Goal: Find specific page/section: Find specific page/section

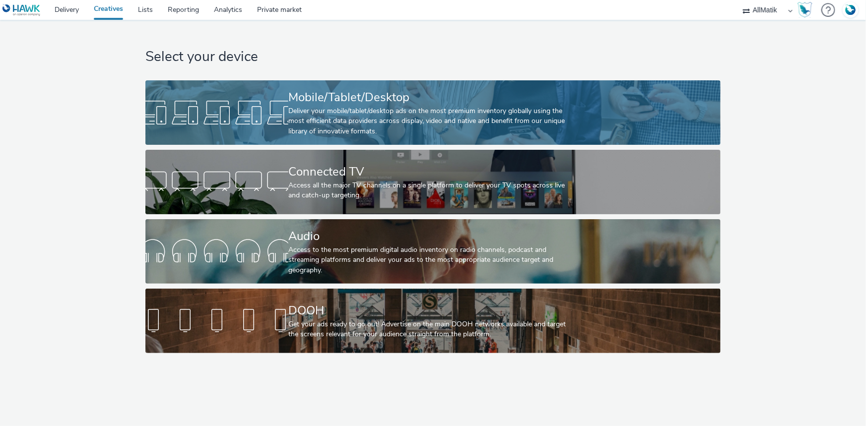
click at [357, 119] on div "Deliver your mobile/tablet/desktop ads on the most premium inventory globally u…" at bounding box center [430, 121] width 285 height 30
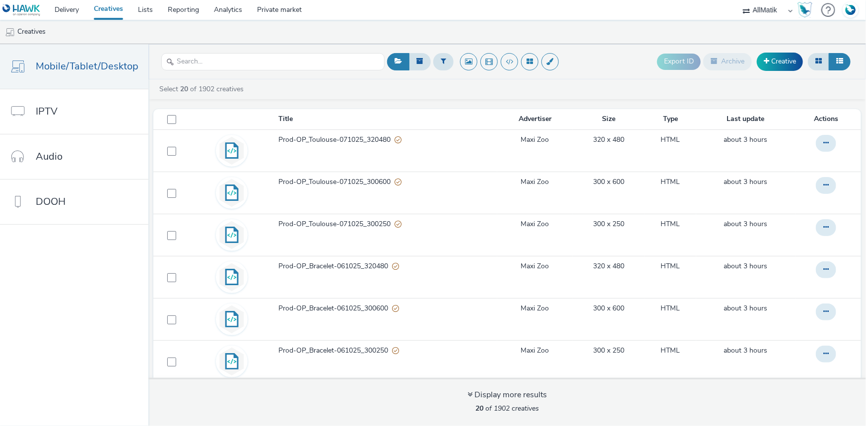
click at [774, 15] on select "ABI Media Ad4Health Adevinta ADITIKS Adops Agence79 AllMatik AMnet FR Amplifi F…" at bounding box center [768, 10] width 60 height 20
select select "38ed0f18-cbca-4106-be45-330e11e5f0af"
click at [738, 0] on select "ABI Media Ad4Health Adevinta ADITIKS Adops Agence79 AllMatik AMnet FR Amplifi F…" at bounding box center [768, 10] width 60 height 20
select select "f42c2087-8482-4af0-9099-e05519206007"
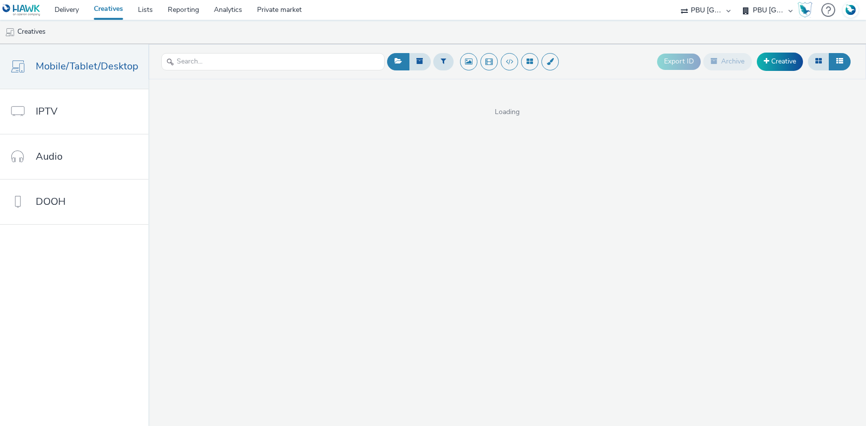
select select "38ed0f18-cbca-4106-be45-330e11e5f0af"
select select "f42c2087-8482-4af0-9099-e05519206007"
click at [764, 14] on select "AXA XL - PBU PBU France" at bounding box center [768, 10] width 60 height 20
click at [738, 0] on select "AXA XL - PBU PBU France" at bounding box center [768, 10] width 60 height 20
click at [705, 5] on select "ABI Media Ad4Health Adevinta ADITIKS Adops Agence79 AllMatik AMnet FR Amplifi F…" at bounding box center [706, 10] width 60 height 20
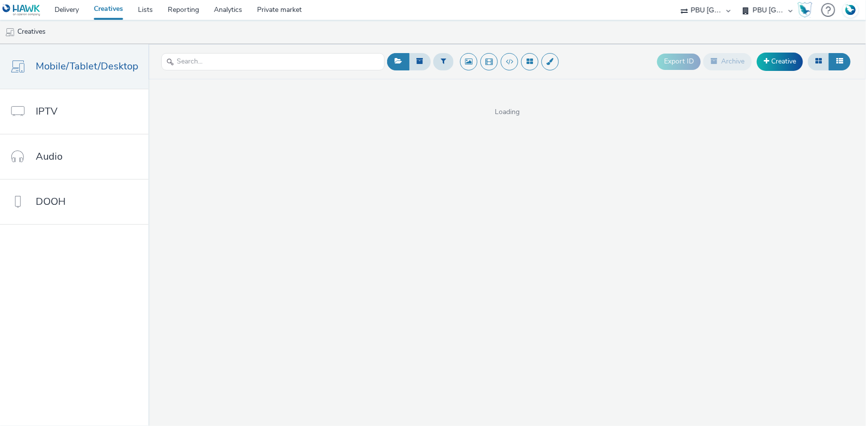
click at [676, 0] on select "ABI Media Ad4Health Adevinta ADITIKS Adops Agence79 AllMatik AMnet FR Amplifi F…" at bounding box center [706, 10] width 60 height 20
click at [78, 0] on link "Delivery" at bounding box center [66, 10] width 39 height 20
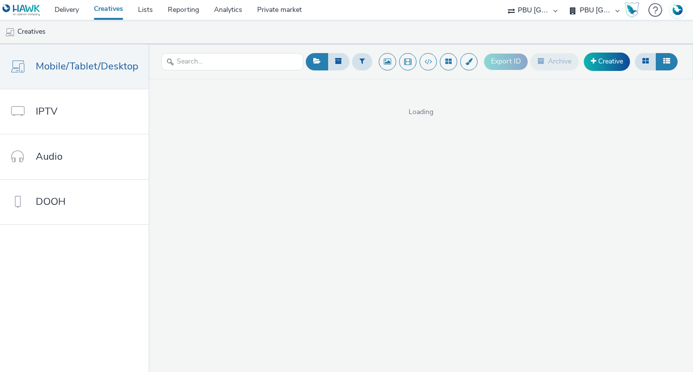
select select "38ed0f18-cbca-4106-be45-330e11e5f0af"
select select "f42c2087-8482-4af0-9099-e05519206007"
